Goal: Task Accomplishment & Management: Manage account settings

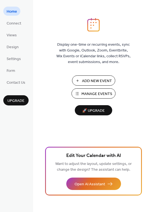
click at [96, 94] on span "Manage Events" at bounding box center [97, 94] width 31 height 6
click at [17, 57] on span "Settings" at bounding box center [14, 59] width 14 height 6
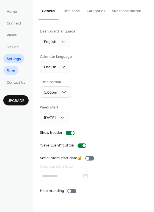
click at [14, 68] on span "Form" at bounding box center [11, 71] width 9 height 6
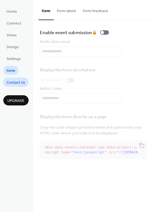
click at [13, 78] on link "Contact Us" at bounding box center [15, 82] width 25 height 9
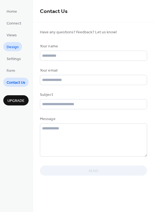
click at [10, 46] on span "Design" at bounding box center [13, 47] width 12 height 6
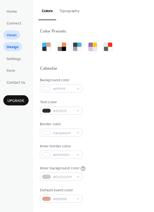
click at [9, 37] on span "Views" at bounding box center [12, 35] width 10 height 6
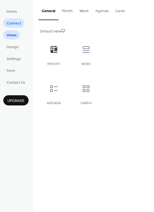
click at [12, 25] on span "Connect" at bounding box center [14, 24] width 15 height 6
